Goal: Task Accomplishment & Management: Use online tool/utility

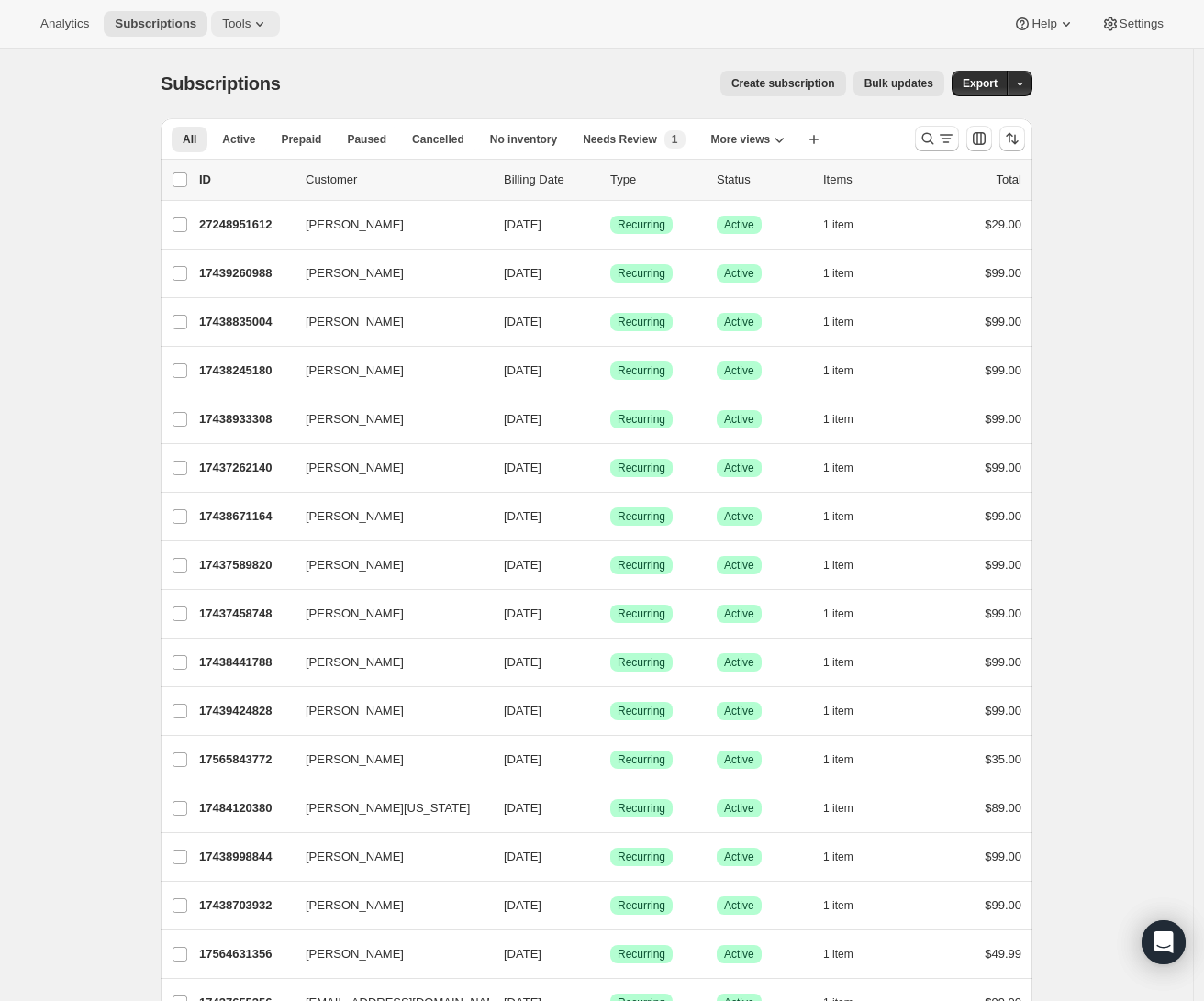
click at [230, 21] on span "Tools" at bounding box center [236, 24] width 29 height 15
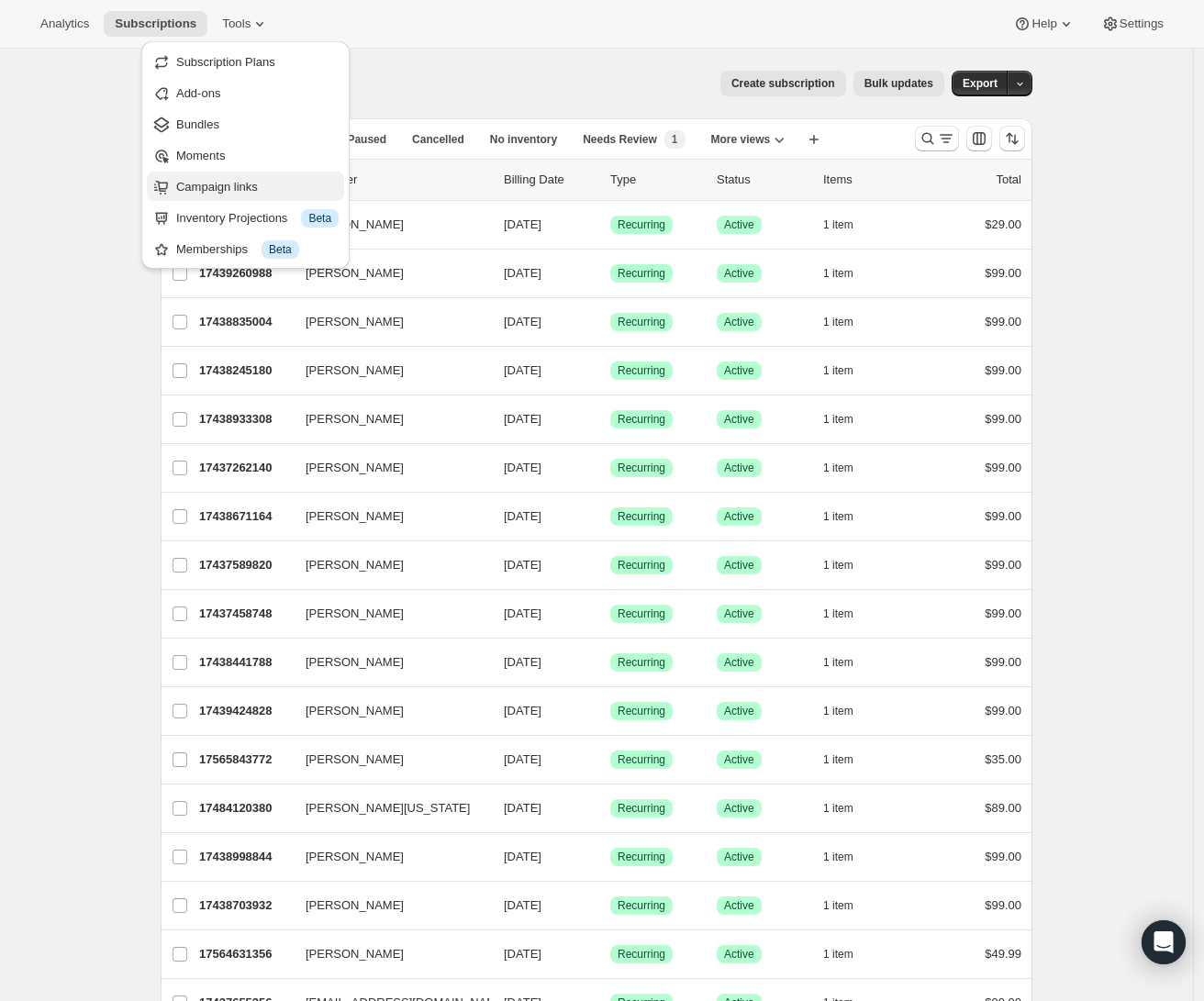
click at [285, 194] on span "Campaign links" at bounding box center [257, 187] width 162 height 19
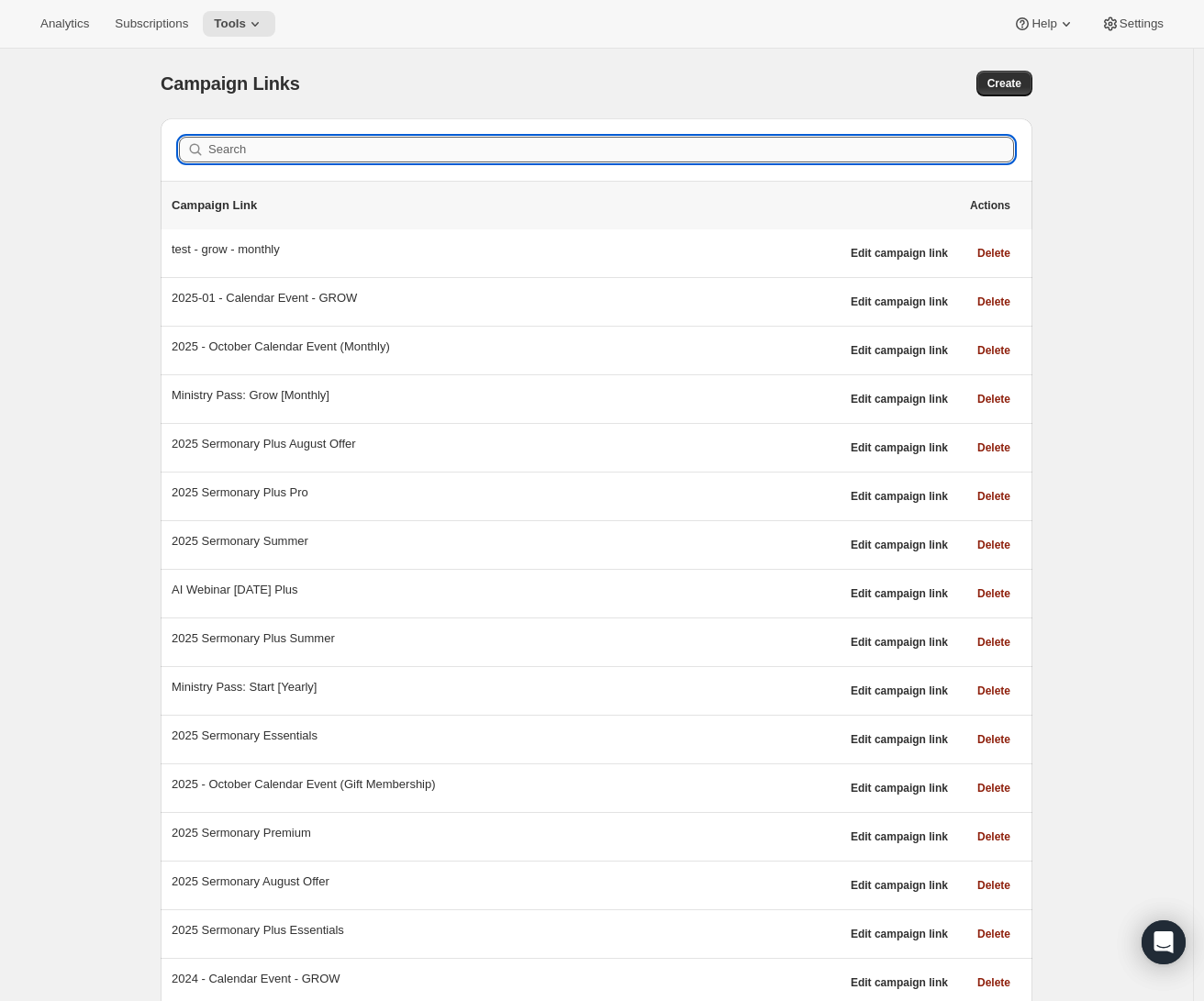
click at [247, 149] on input "Search" at bounding box center [612, 150] width 806 height 26
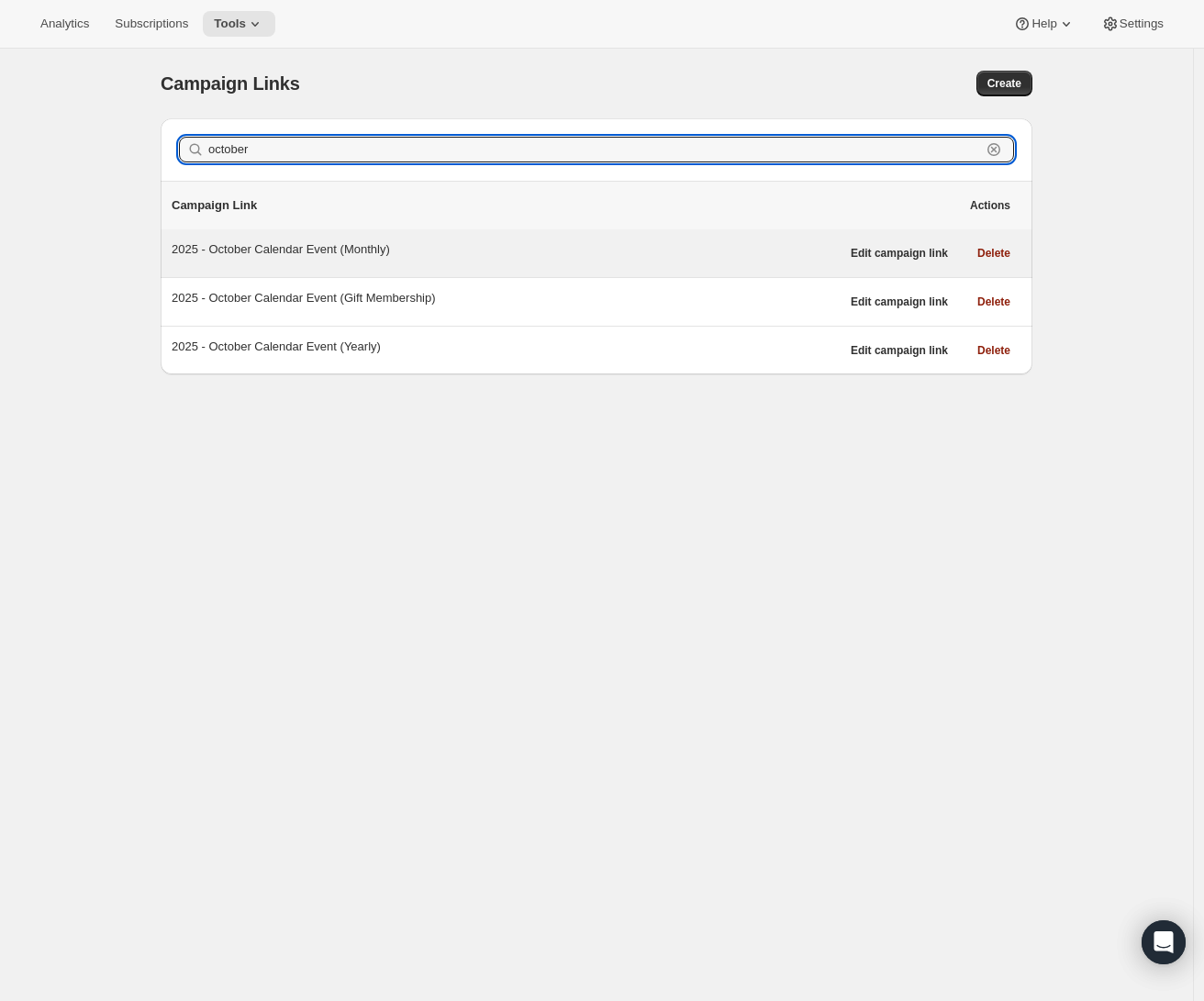
type input "october"
click at [369, 251] on div "2025 - October Calendar Event (Monthly)" at bounding box center [505, 249] width 668 height 19
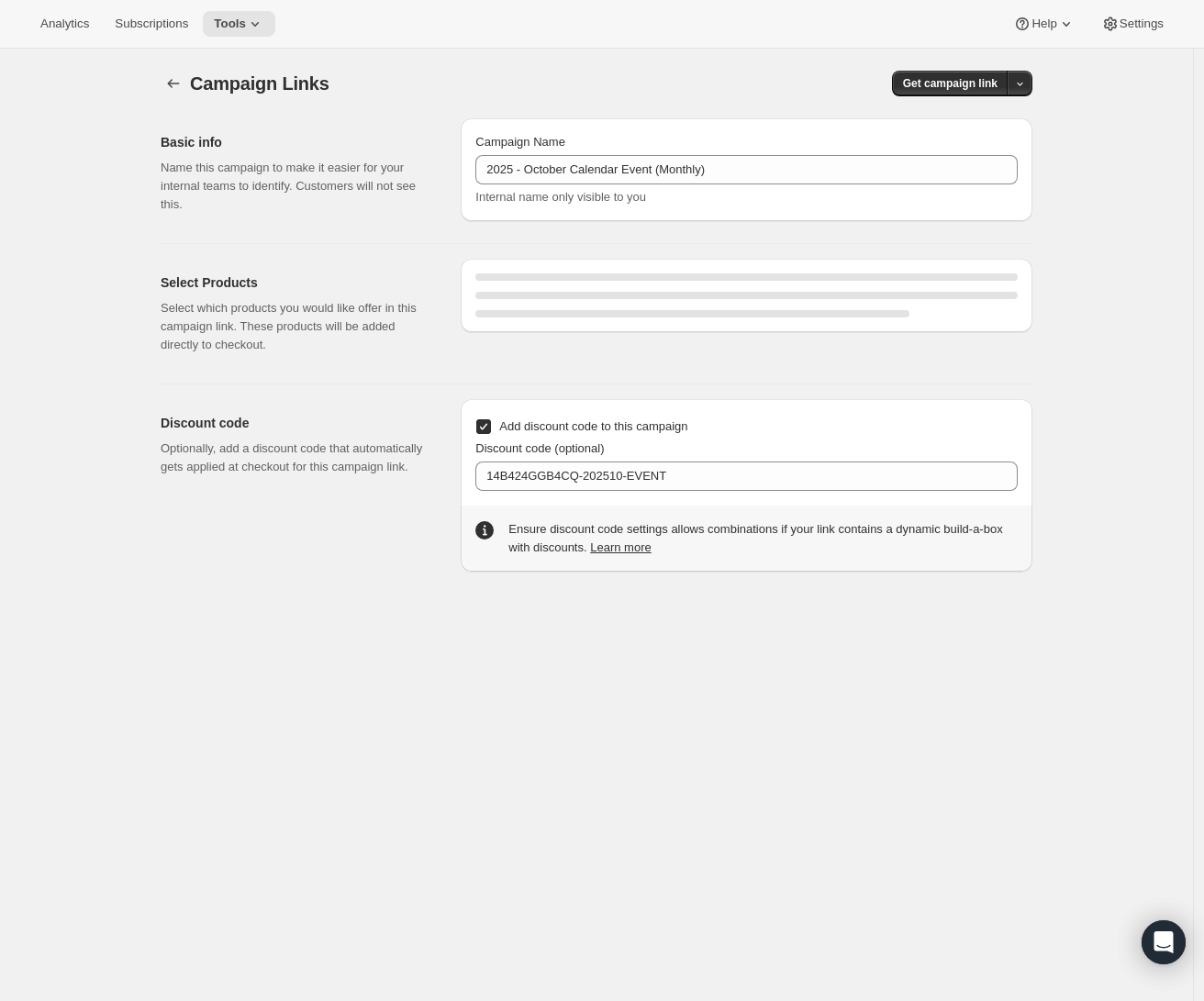
select select "gid://shopify/SellingPlan/689644044604"
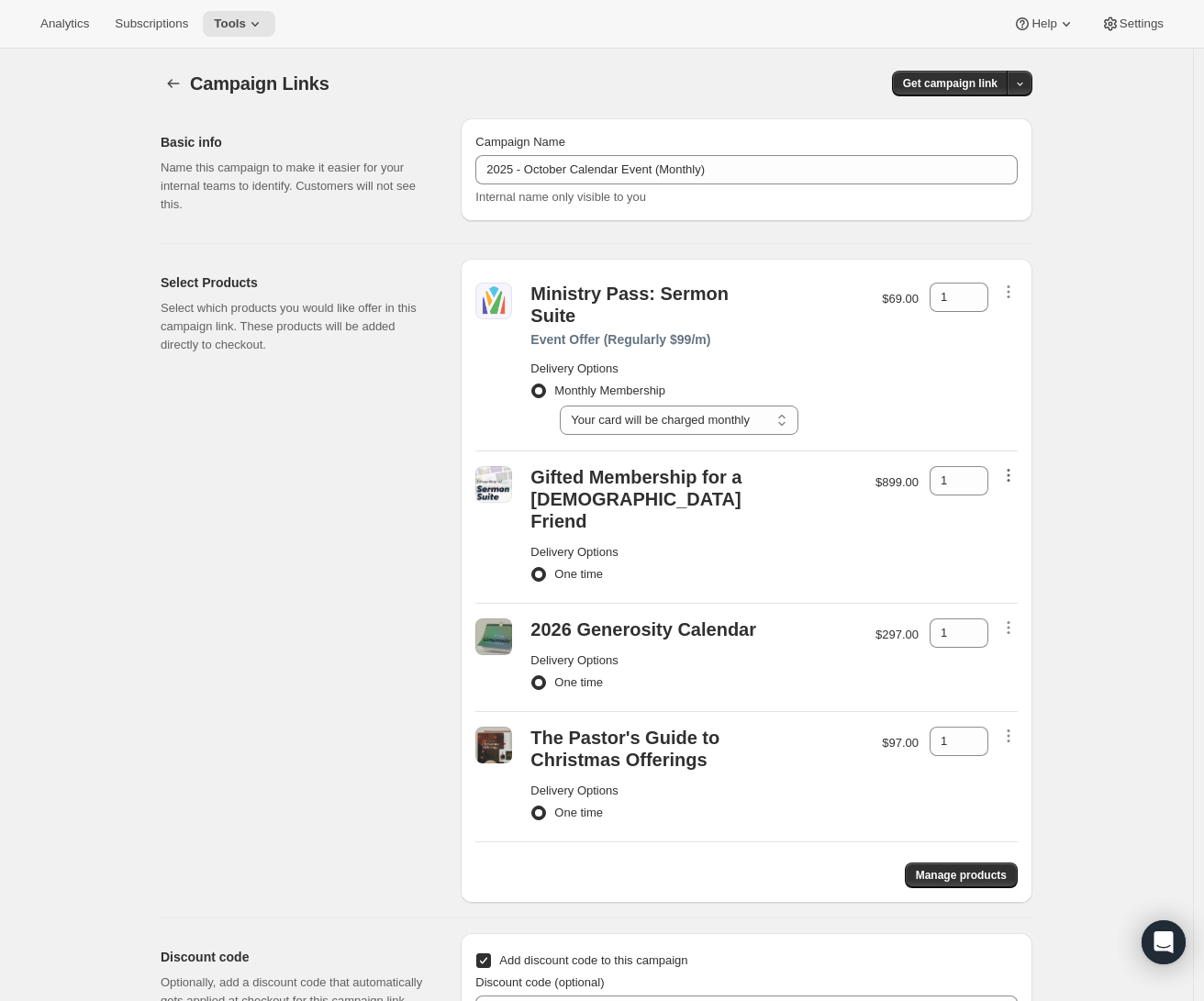
click at [1010, 475] on icon "button" at bounding box center [1008, 475] width 3 height 3
click at [1023, 488] on span "Remove" at bounding box center [1014, 488] width 44 height 14
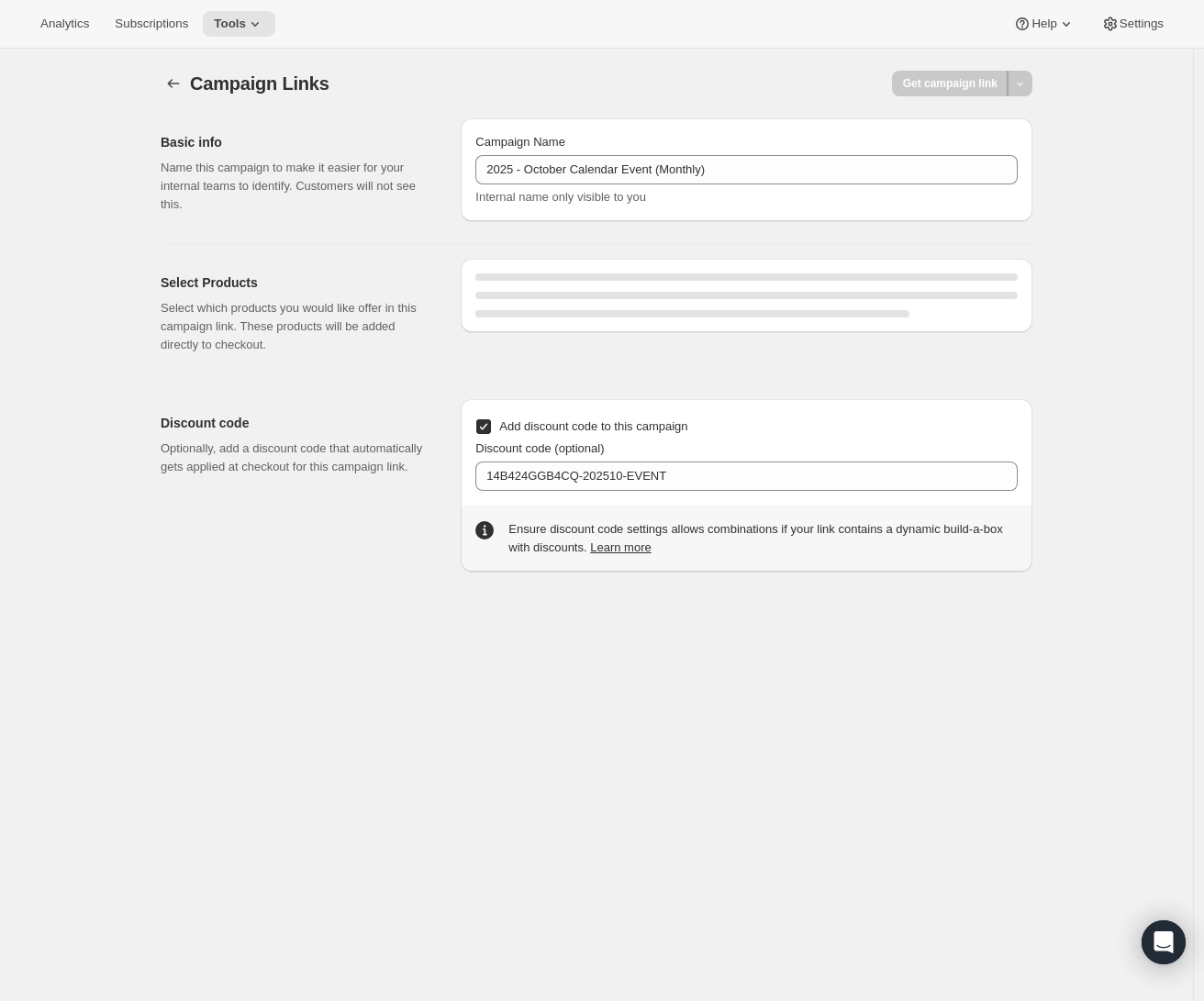
select select "gid://shopify/SellingPlan/689644044604"
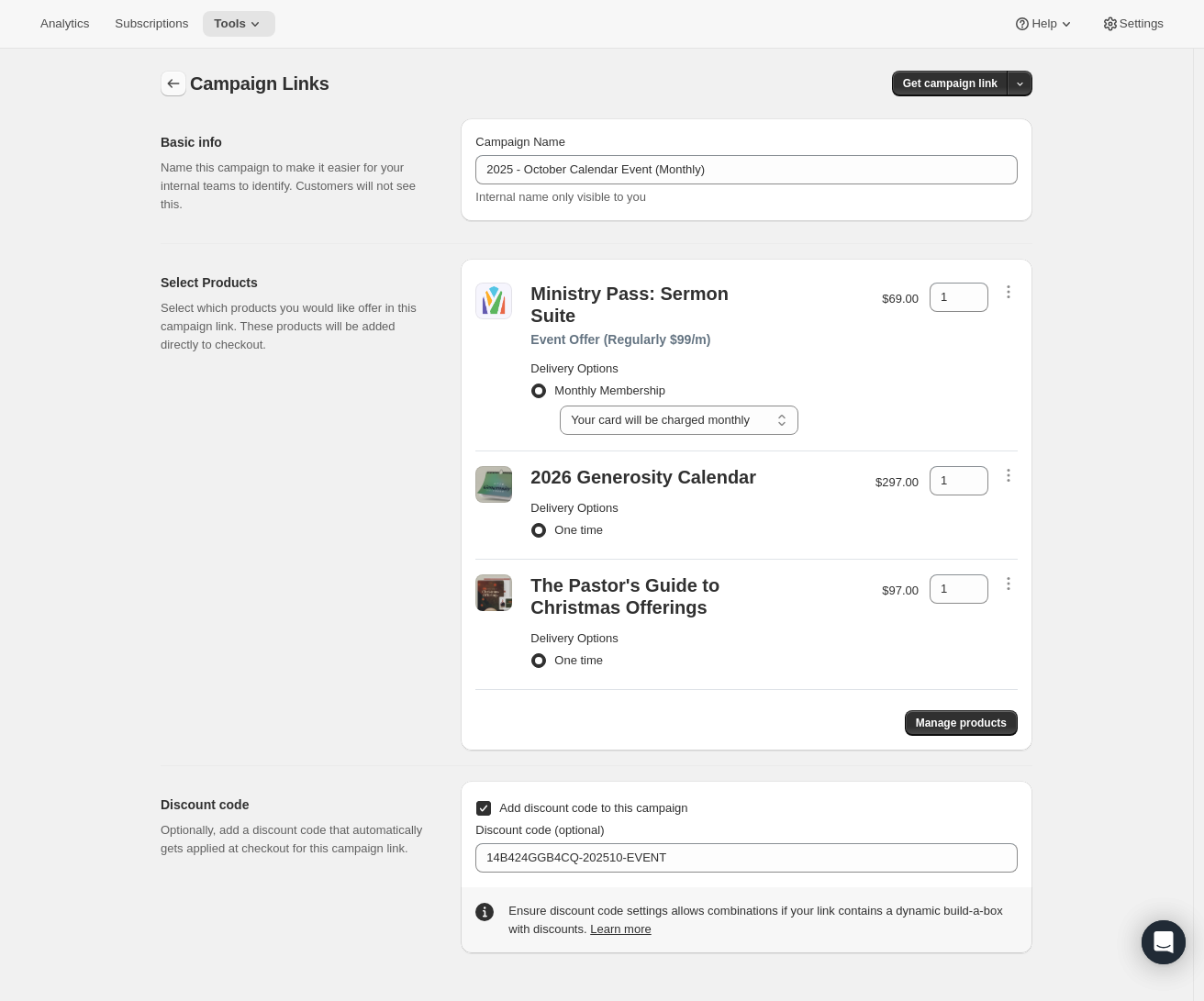
click at [170, 86] on icon "button" at bounding box center [173, 83] width 19 height 19
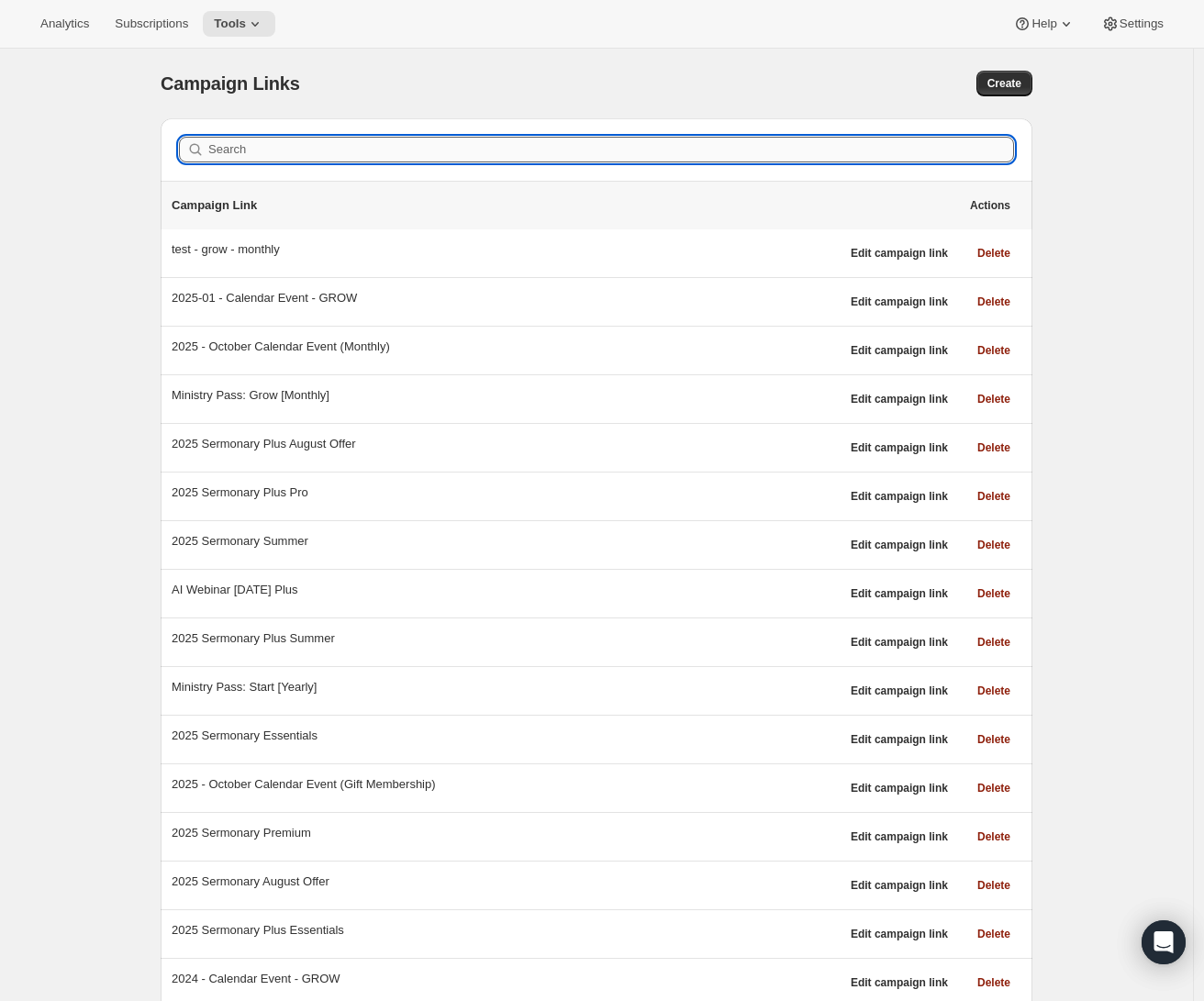
click at [322, 152] on input "Search" at bounding box center [612, 150] width 806 height 26
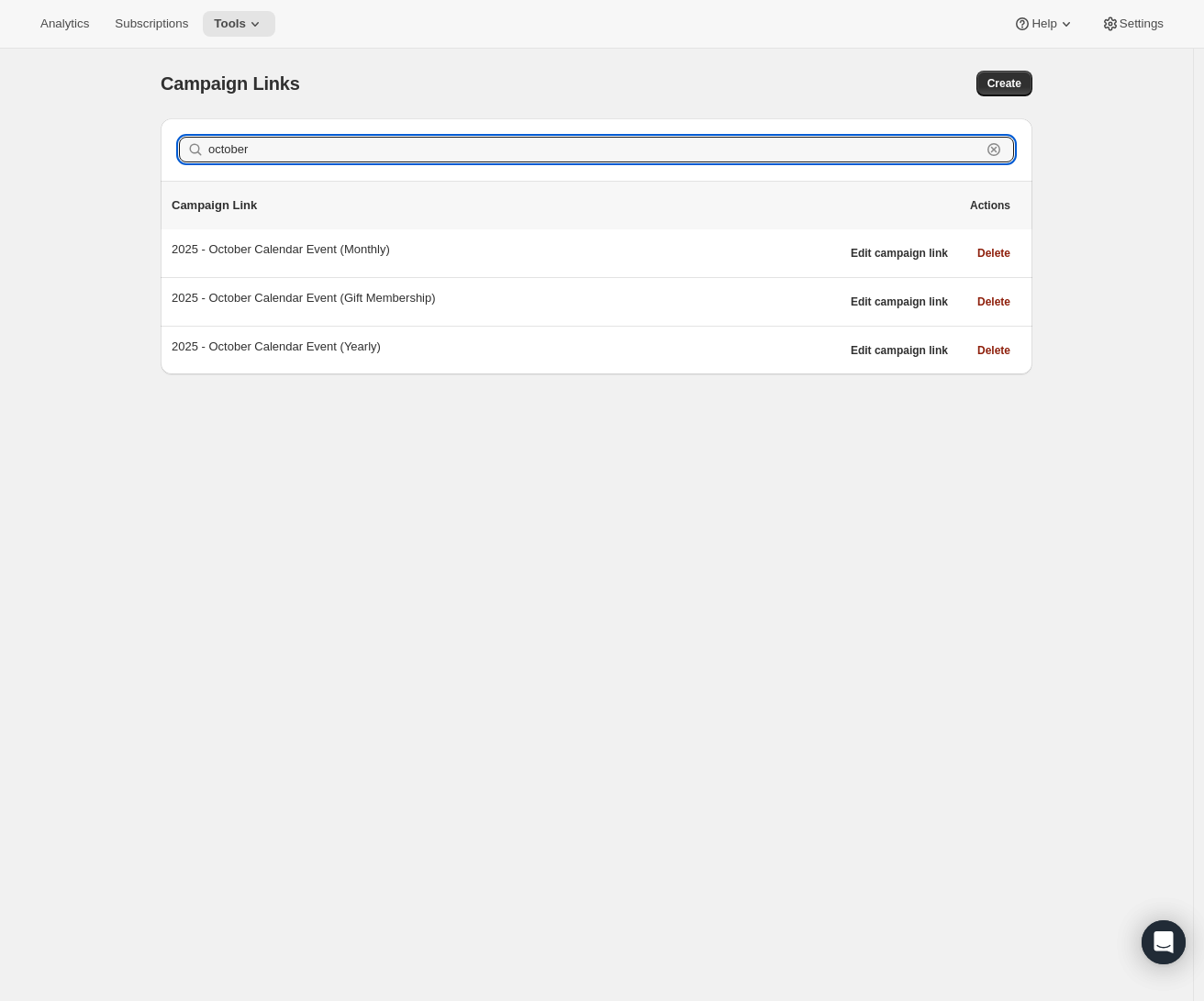
type input "october"
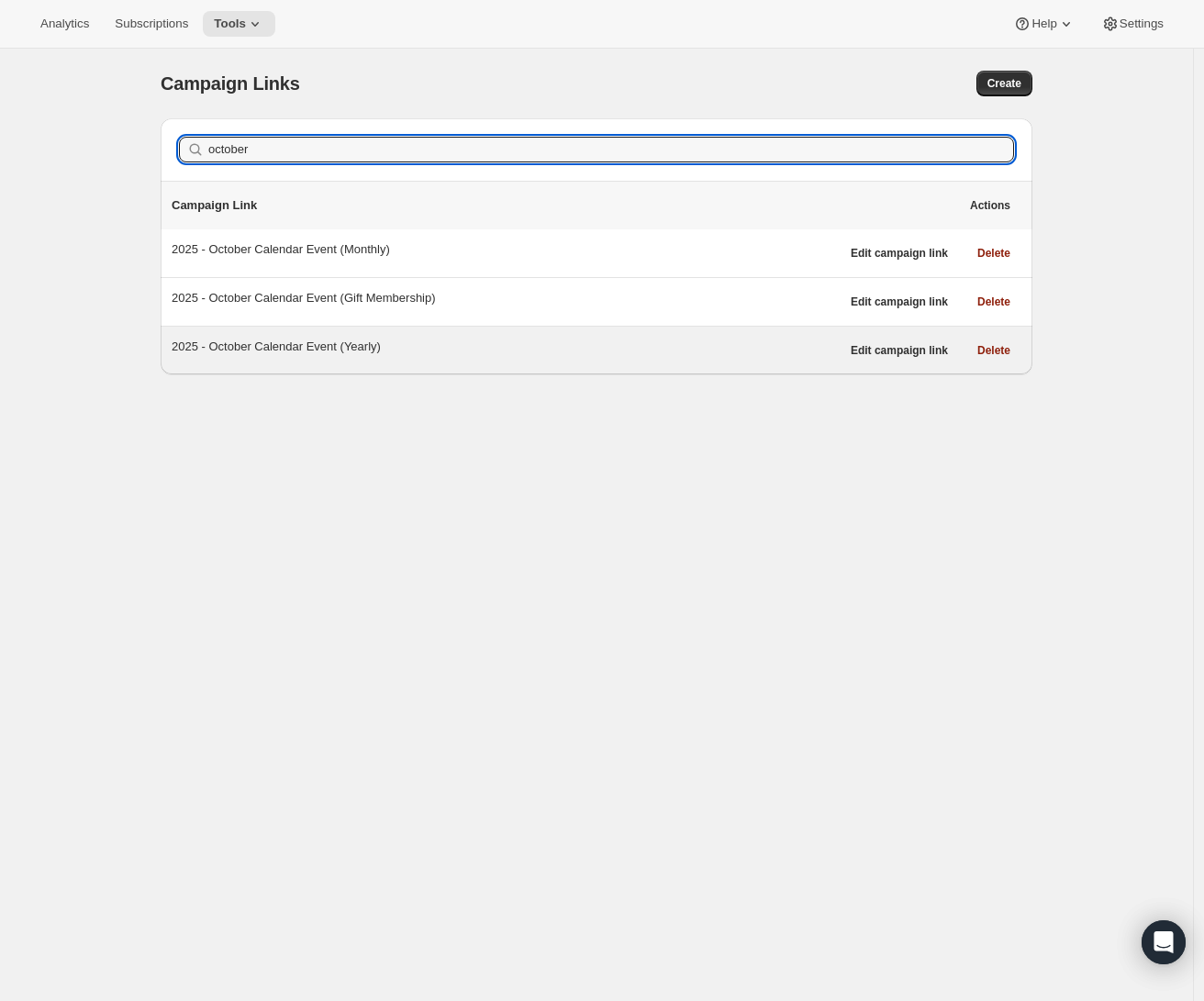
click at [397, 345] on div "2025 - October Calendar Event (Yearly)" at bounding box center [505, 347] width 668 height 19
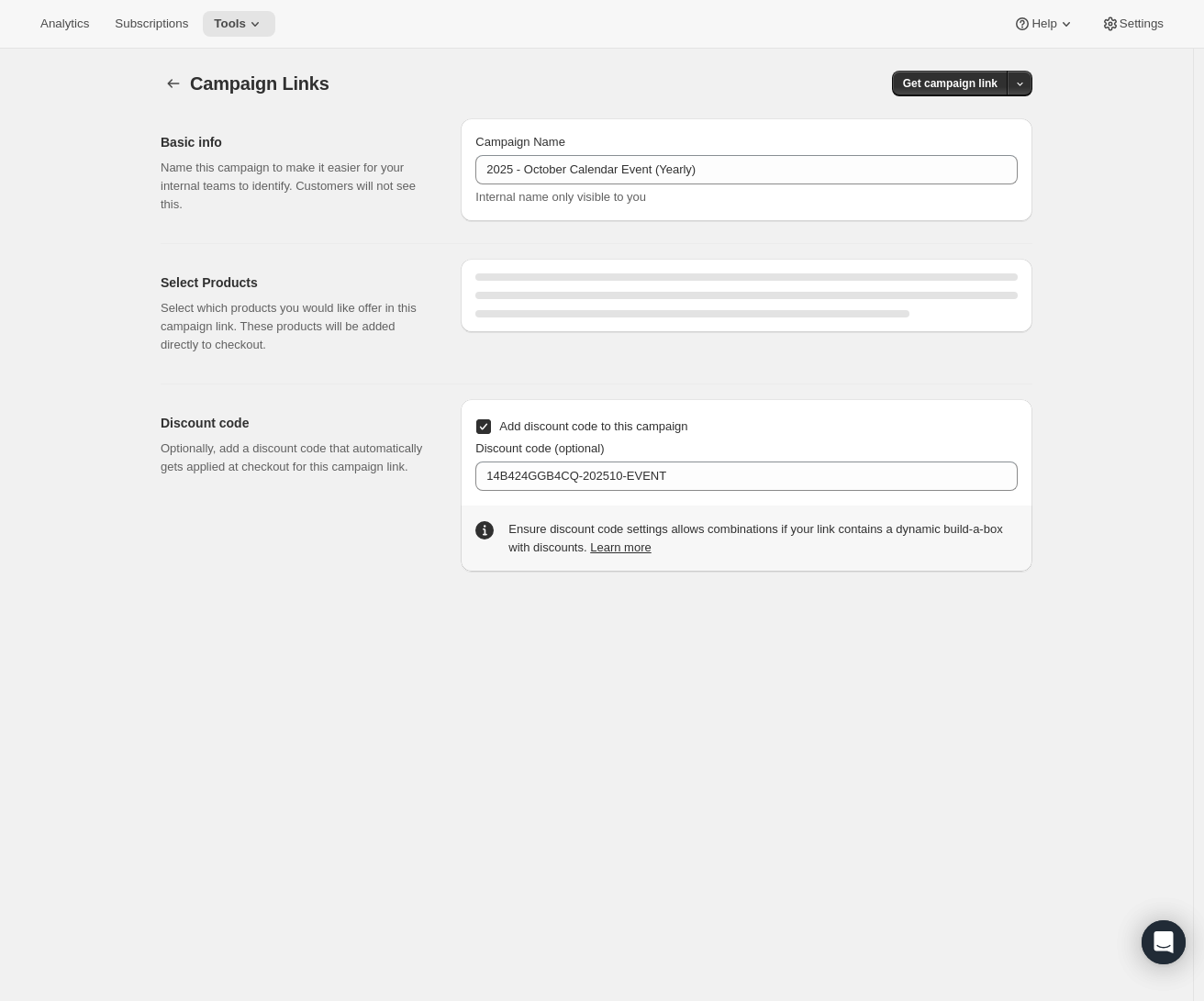
select select "gid://shopify/SellingPlan/689644077372"
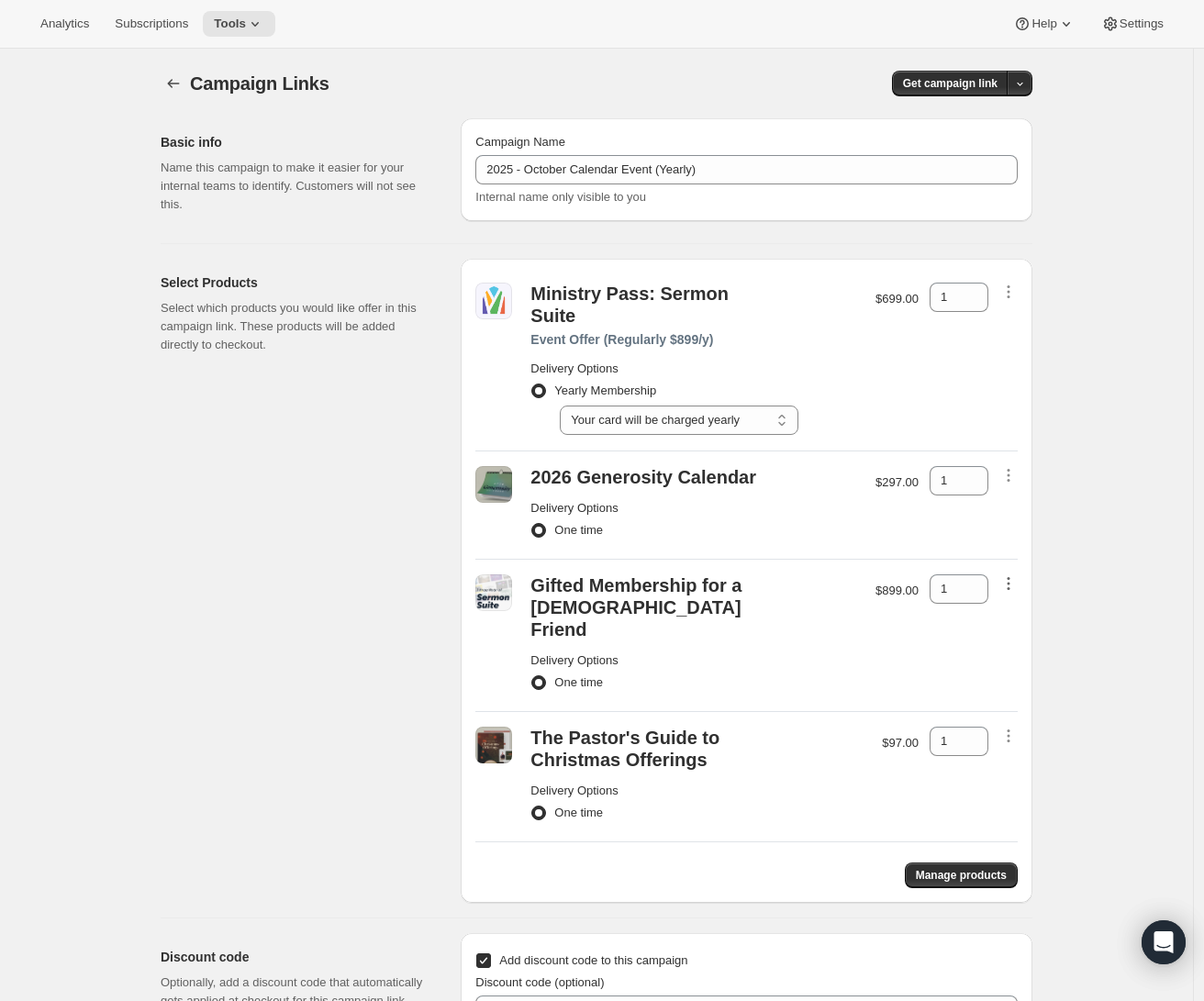
click at [1014, 575] on icon "button" at bounding box center [1009, 584] width 19 height 19
click at [1021, 599] on span "Remove" at bounding box center [1014, 596] width 44 height 14
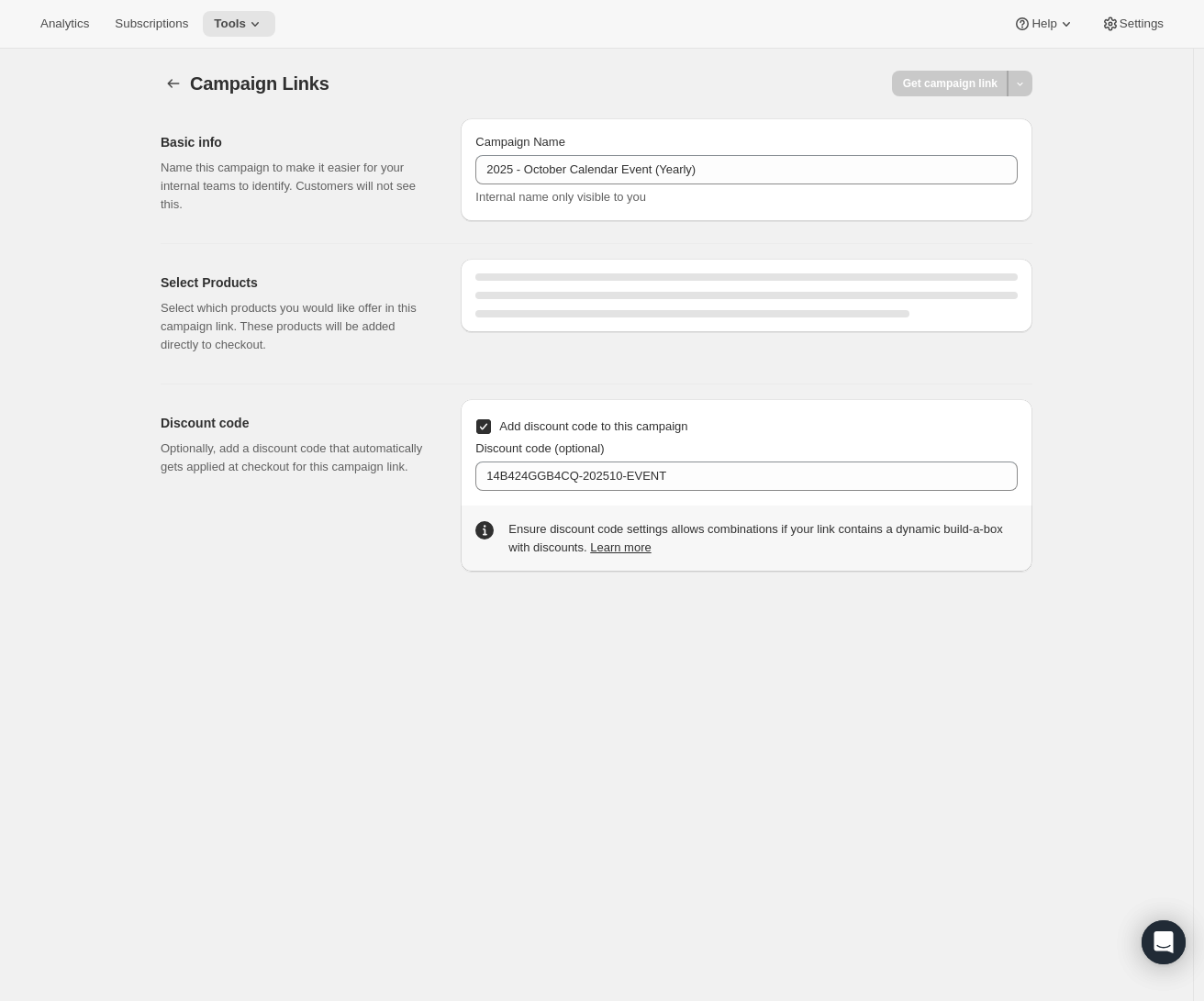
select select "gid://shopify/SellingPlan/689644077372"
